Goal: Information Seeking & Learning: Compare options

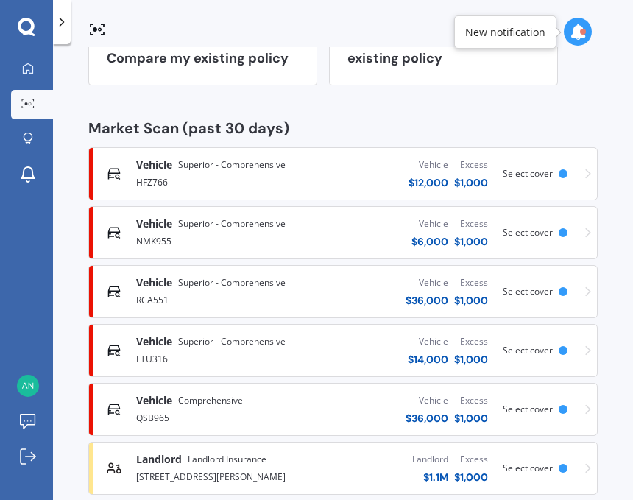
scroll to position [180, 0]
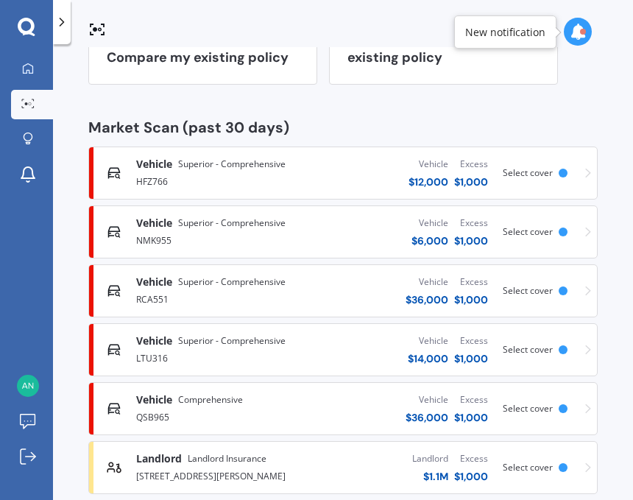
click at [583, 174] on div "Vehicle Superior - Comprehensive HFZ766 Vehicle $ 12,000 Excess $ 1,000 Scanned…" at bounding box center [343, 173] width 496 height 44
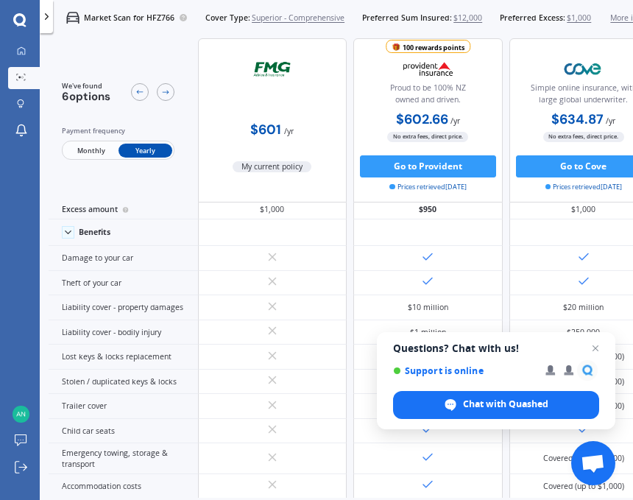
scroll to position [41, 0]
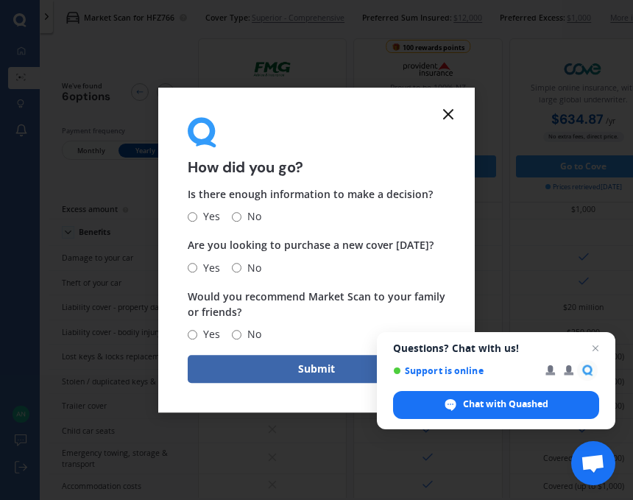
click at [450, 112] on icon at bounding box center [448, 114] width 18 height 18
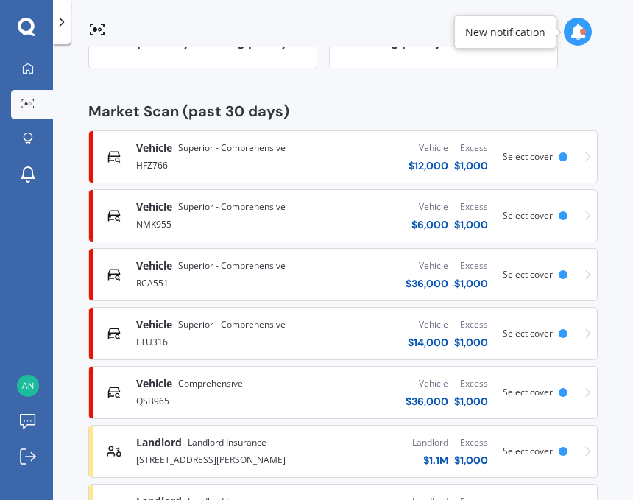
scroll to position [198, 0]
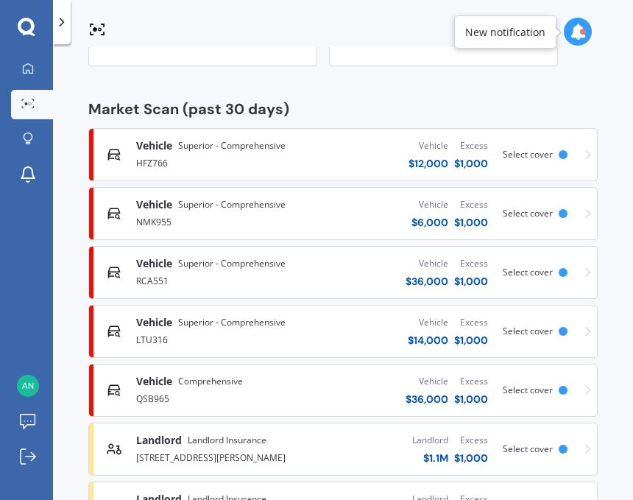
click at [573, 156] on div "Vehicle Superior - Comprehensive HFZ766 Vehicle $ 12,000 Excess $ 1,000 Scanned…" at bounding box center [343, 154] width 496 height 44
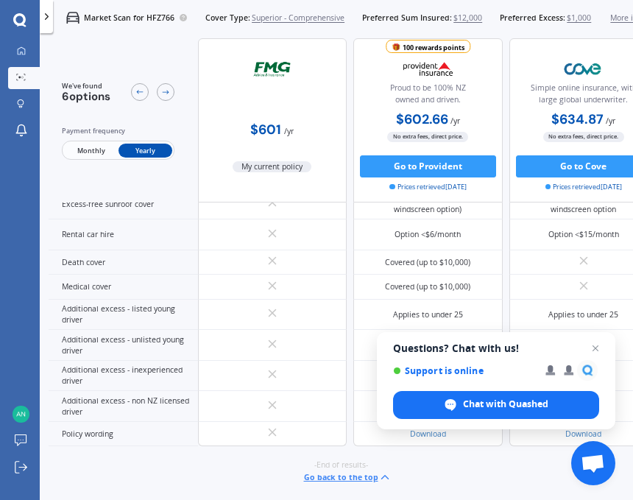
scroll to position [851, 0]
click at [597, 344] on span "Open chat" at bounding box center [595, 348] width 18 height 18
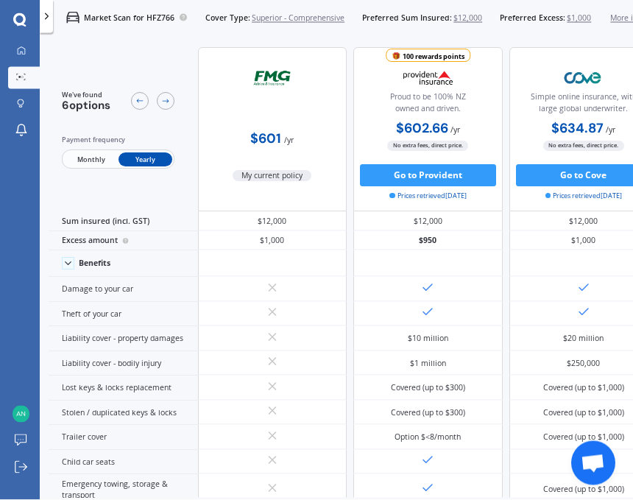
scroll to position [0, 0]
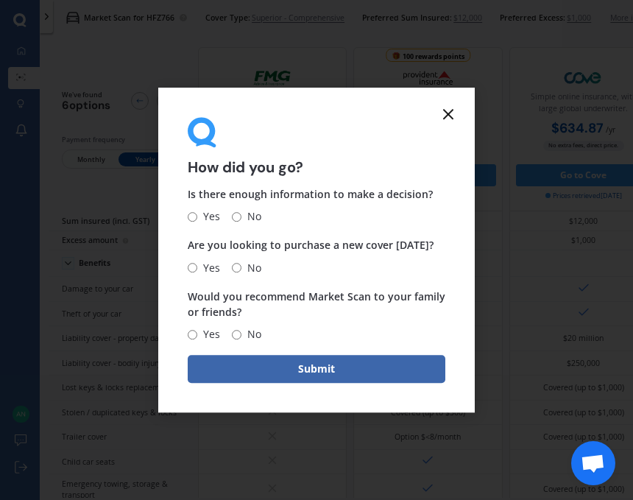
click at [435, 121] on div "How did you go?" at bounding box center [317, 146] width 258 height 58
click at [455, 109] on icon at bounding box center [448, 114] width 18 height 18
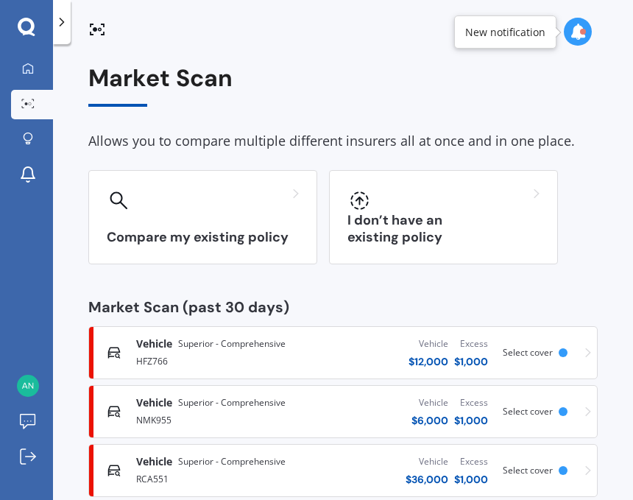
click at [458, 122] on div "Market Scan Allows you to compare multiple different insurers all at once and i…" at bounding box center [342, 457] width 509 height 785
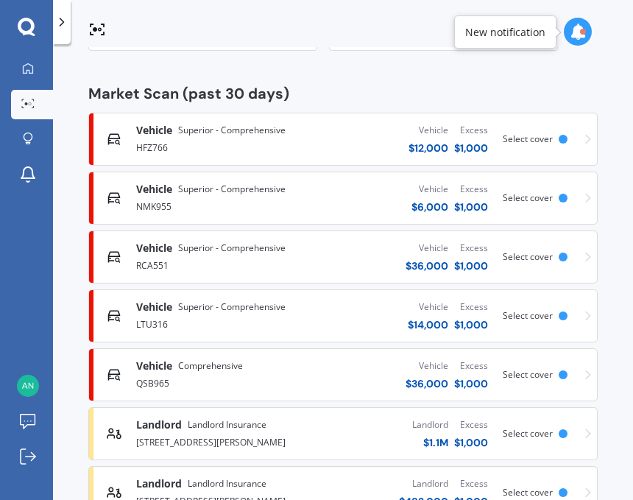
click at [152, 140] on div "HFZ766" at bounding box center [217, 147] width 163 height 18
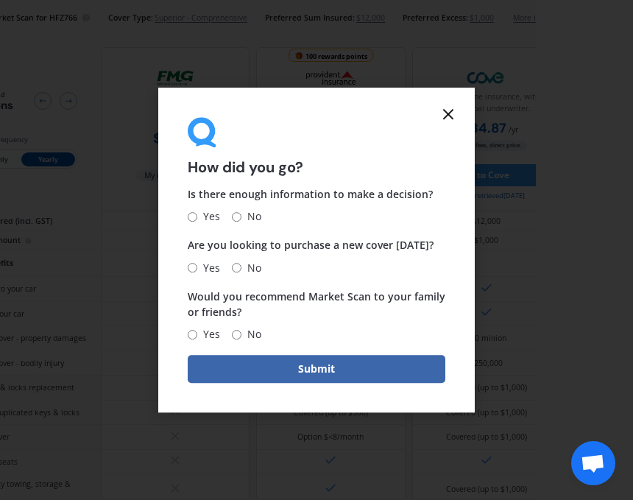
click at [197, 218] on input "Yes" at bounding box center [193, 217] width 10 height 10
radio input "true"
click at [453, 117] on icon at bounding box center [448, 114] width 18 height 18
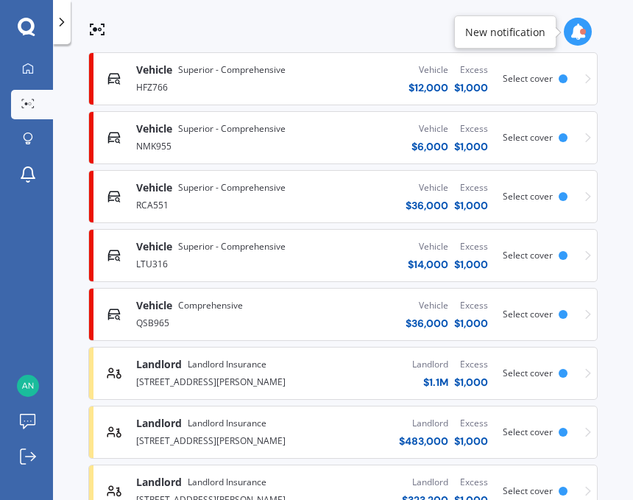
scroll to position [277, 0]
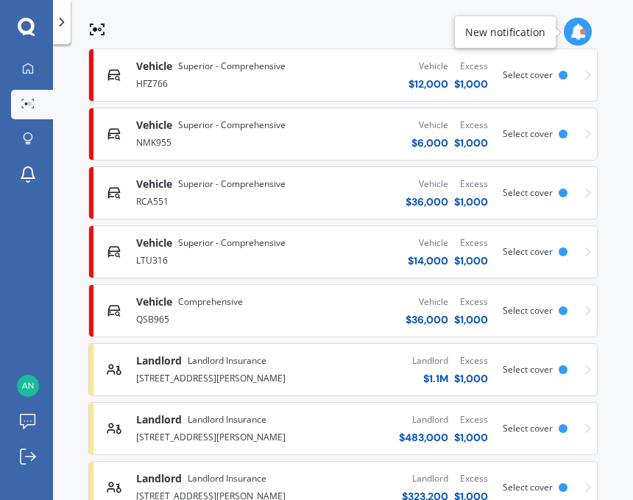
click at [550, 139] on div "Vehicle Superior - Comprehensive NMK955 Vehicle $ 6,000 Excess $ 1,000 Scanned …" at bounding box center [343, 134] width 496 height 44
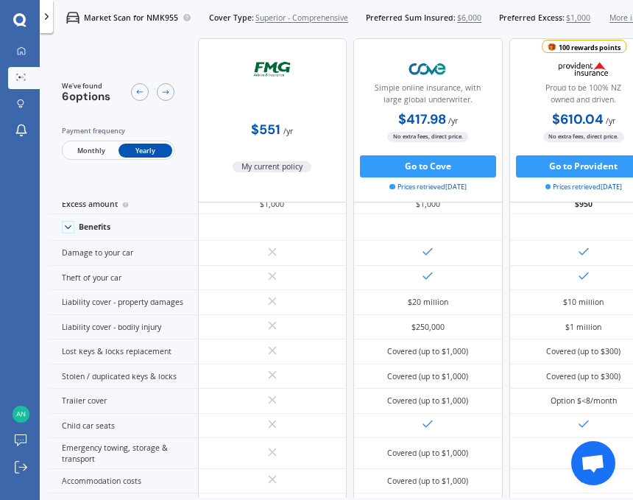
scroll to position [51, 0]
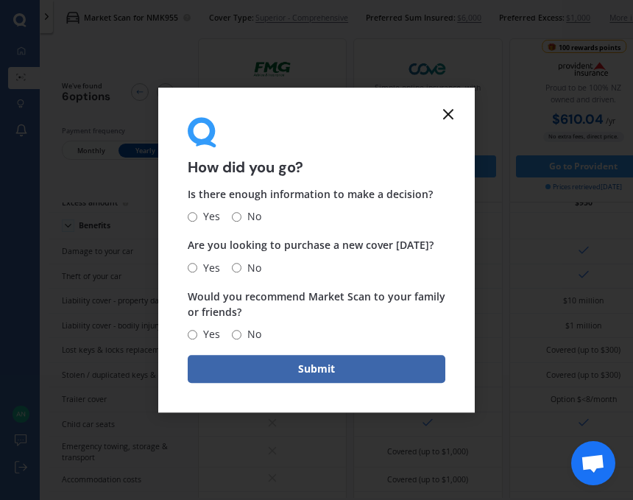
click at [448, 123] on icon at bounding box center [448, 114] width 18 height 18
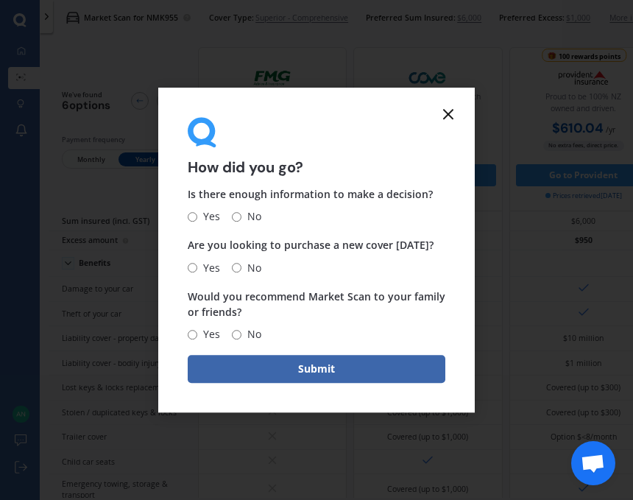
click at [446, 122] on icon at bounding box center [448, 114] width 18 height 18
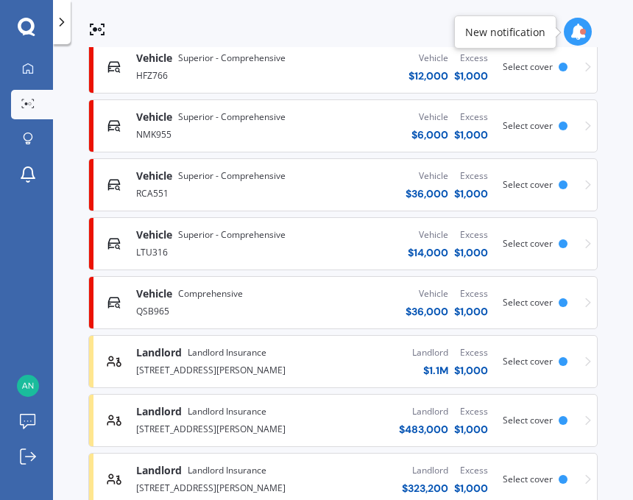
scroll to position [286, 0]
click at [578, 181] on div "Vehicle Superior - Comprehensive RCA551 Vehicle $ 36,000 Excess $ 1,000 Scanned…" at bounding box center [343, 184] width 496 height 44
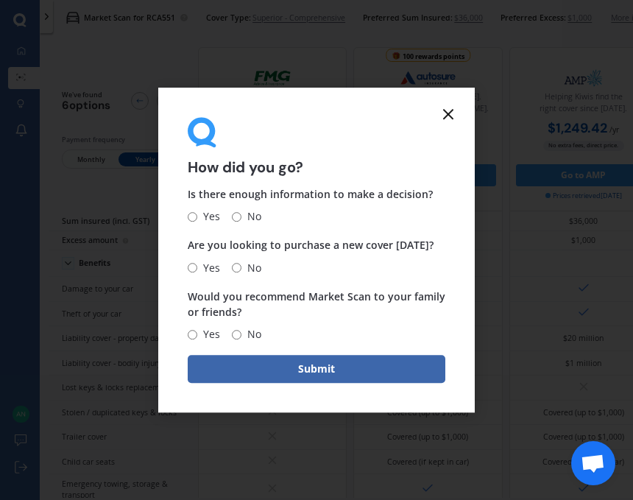
click at [452, 109] on icon at bounding box center [448, 114] width 18 height 18
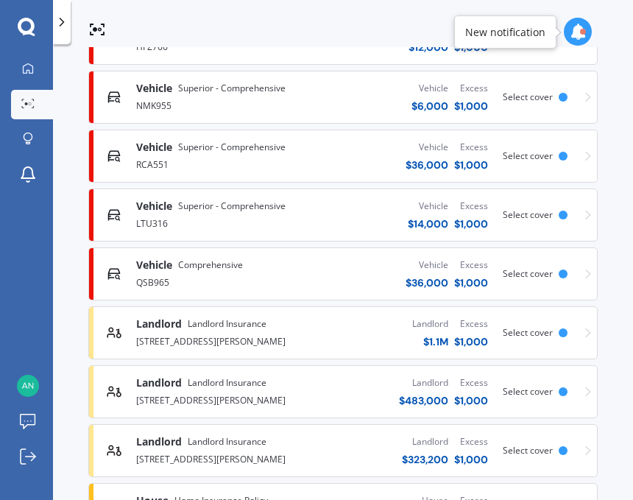
scroll to position [313, 0]
click at [567, 210] on div "Select cover" at bounding box center [538, 215] width 71 height 10
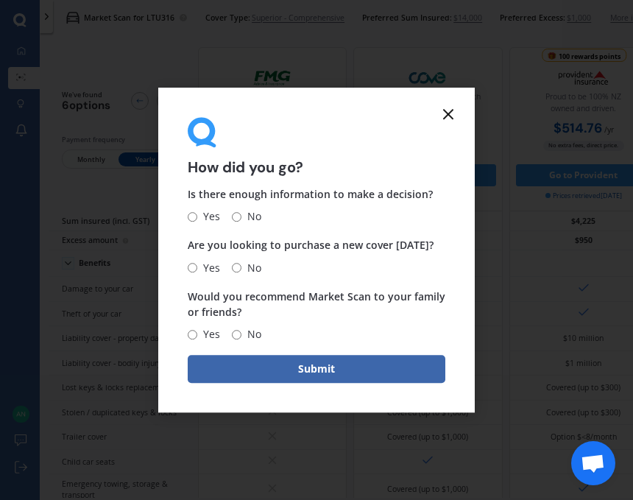
click at [455, 114] on icon at bounding box center [448, 114] width 18 height 18
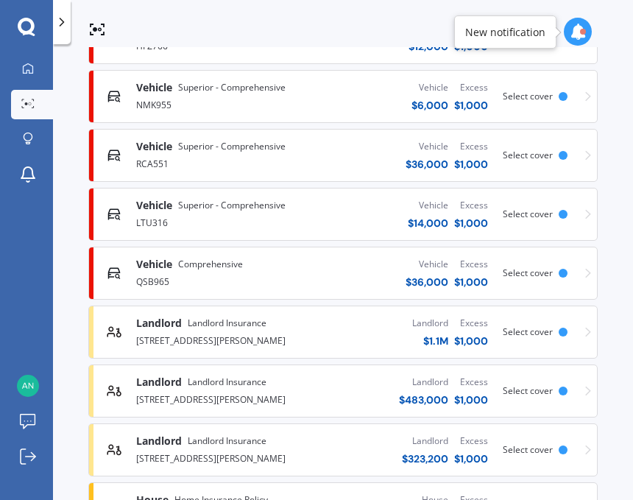
scroll to position [313, 0]
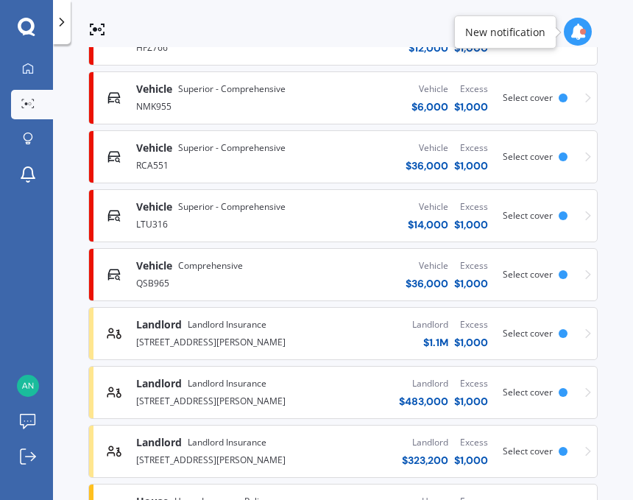
click at [571, 269] on div "Select cover" at bounding box center [538, 274] width 71 height 10
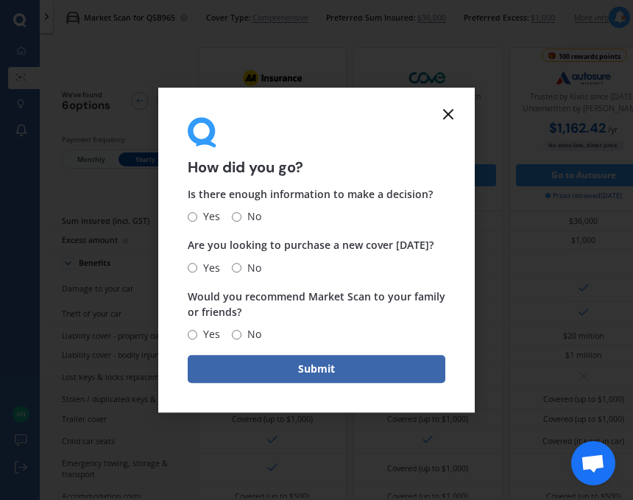
click at [455, 119] on icon at bounding box center [448, 114] width 18 height 18
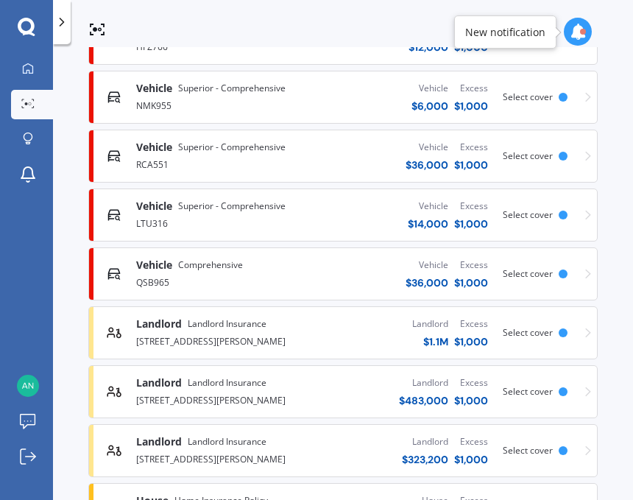
scroll to position [313, 0]
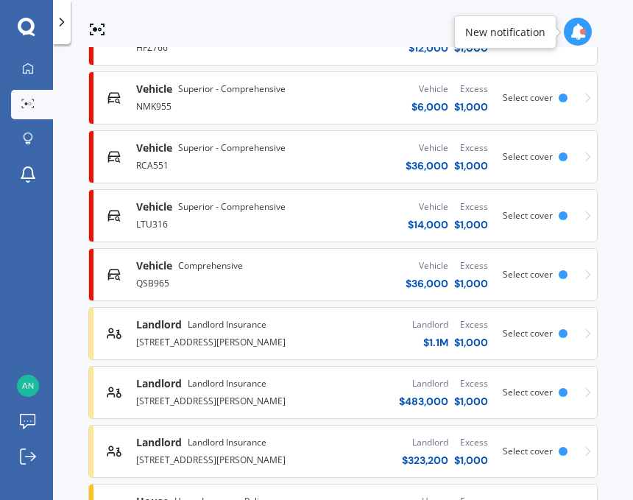
click at [566, 329] on div at bounding box center [562, 333] width 9 height 9
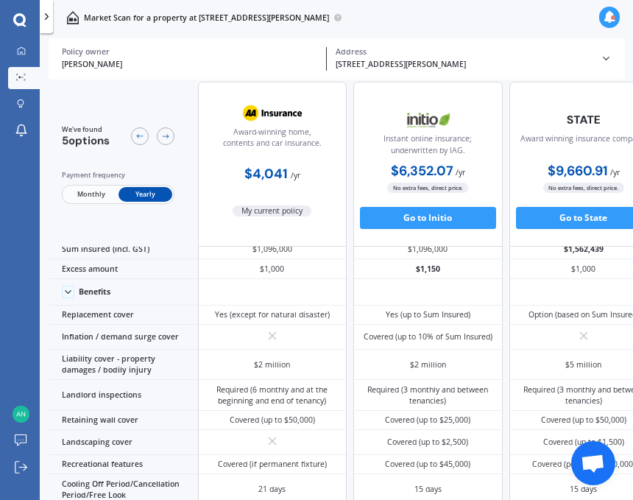
scroll to position [21, -3]
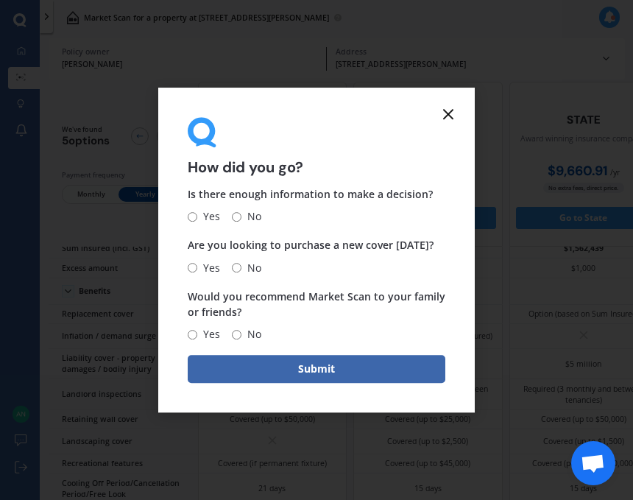
click at [450, 111] on icon at bounding box center [448, 114] width 18 height 18
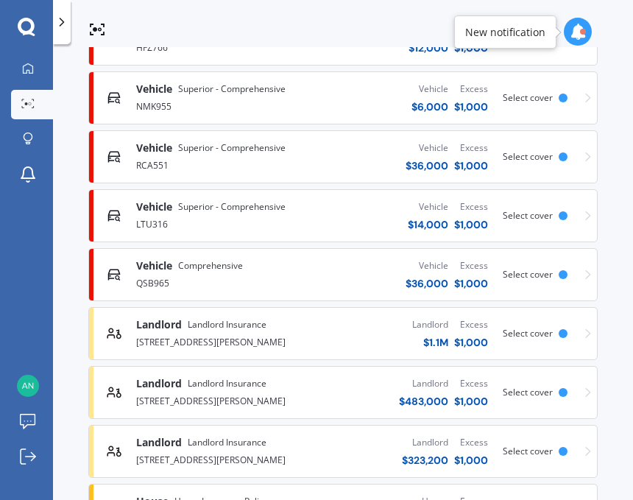
scroll to position [313, 0]
click at [572, 387] on div "Select cover" at bounding box center [538, 392] width 71 height 10
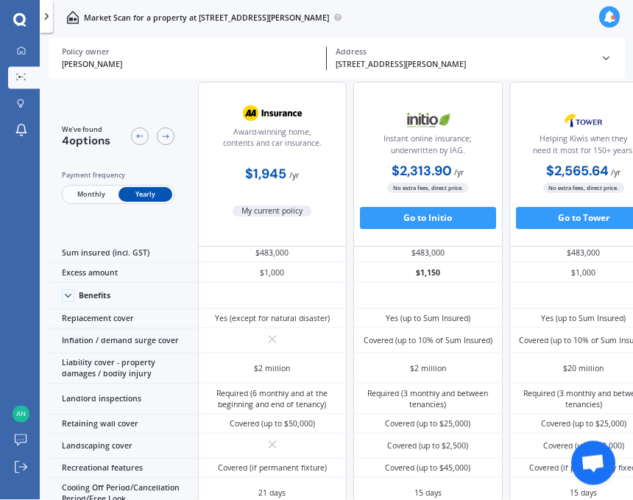
scroll to position [16, 0]
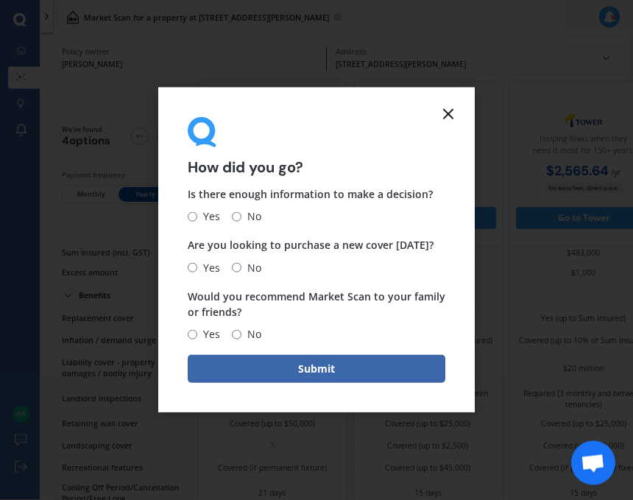
scroll to position [16, 0]
click at [458, 107] on form "How did you go? Is there enough information to make a decision? Yes No Are you …" at bounding box center [316, 250] width 316 height 325
click at [455, 117] on icon at bounding box center [448, 114] width 18 height 18
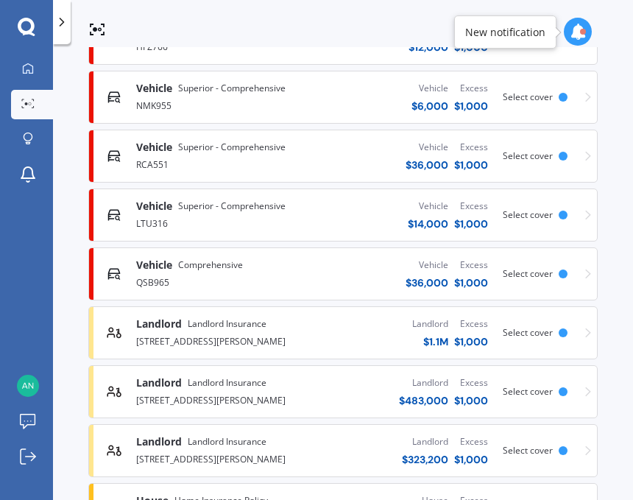
scroll to position [313, 0]
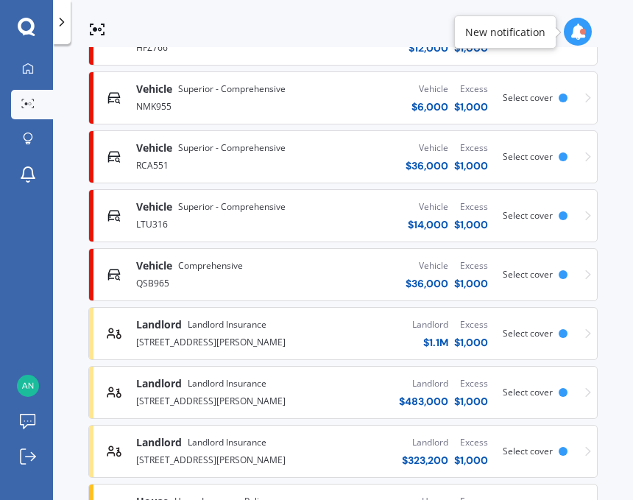
click at [575, 435] on div "Landlord Landlord Insurance 9A Victoria Street, Levin 5510 Landlord $ 323,200 E…" at bounding box center [343, 451] width 496 height 44
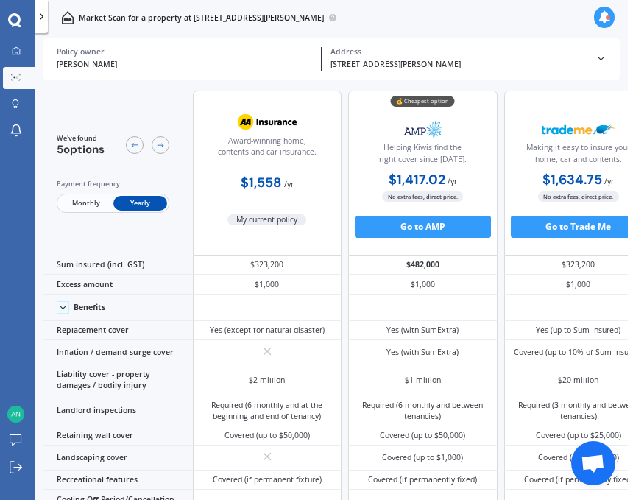
scroll to position [15, 0]
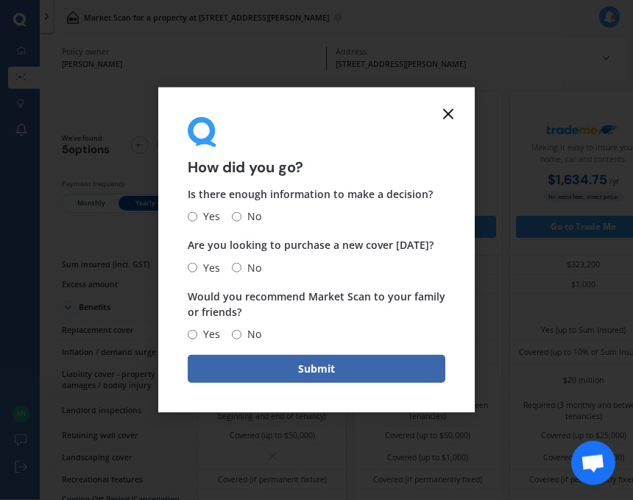
scroll to position [16, 0]
click at [456, 109] on icon at bounding box center [448, 114] width 18 height 18
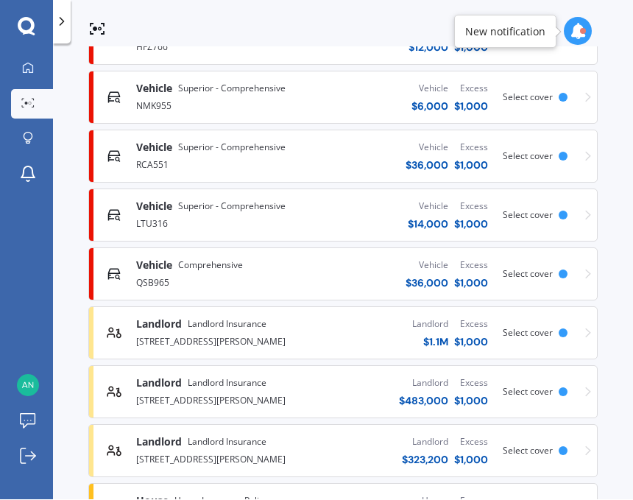
scroll to position [68, 0]
click at [577, 488] on div "House Home Insurance Policy 58A Bannister Avenue, Johnsonville, Wellington 6037…" at bounding box center [343, 510] width 496 height 44
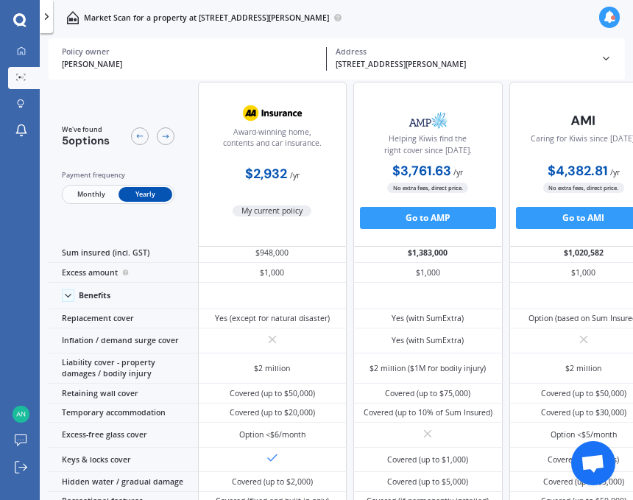
scroll to position [16, 0]
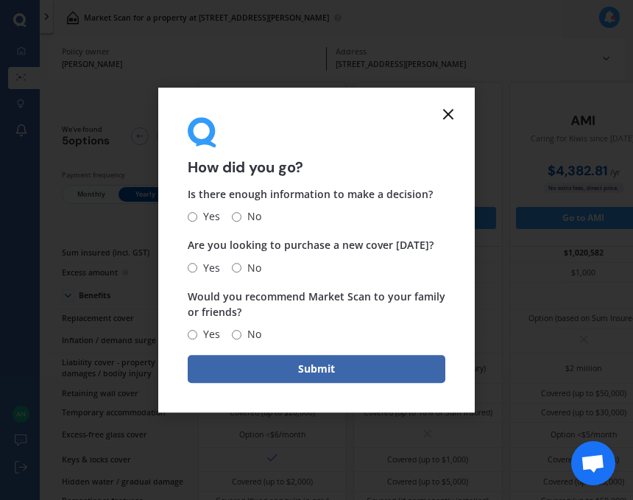
click at [456, 110] on icon at bounding box center [448, 114] width 18 height 18
